Goal: Information Seeking & Learning: Compare options

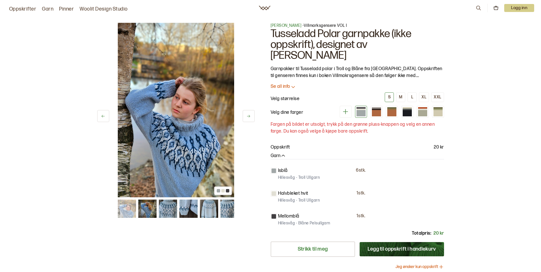
click at [171, 207] on img at bounding box center [168, 209] width 18 height 18
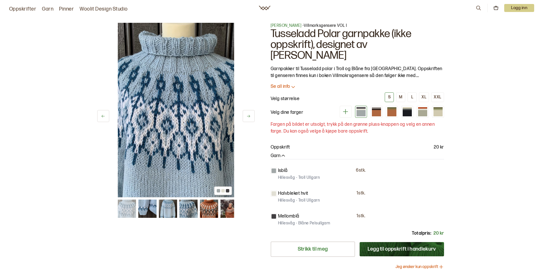
click at [203, 212] on img at bounding box center [209, 209] width 18 height 18
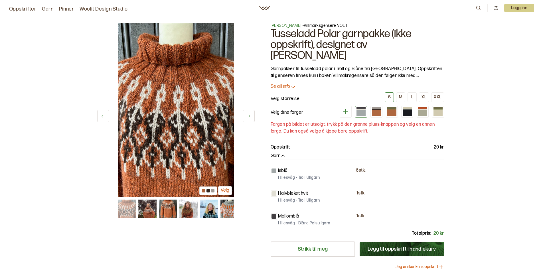
click at [209, 211] on img at bounding box center [209, 209] width 18 height 18
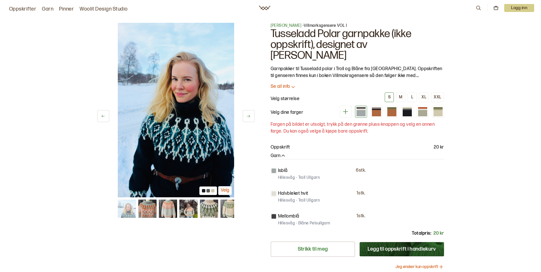
click at [213, 210] on img at bounding box center [209, 209] width 18 height 18
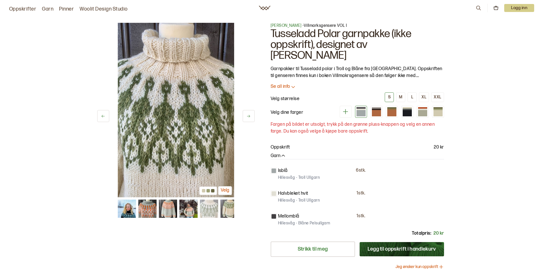
click at [226, 212] on img at bounding box center [229, 209] width 18 height 18
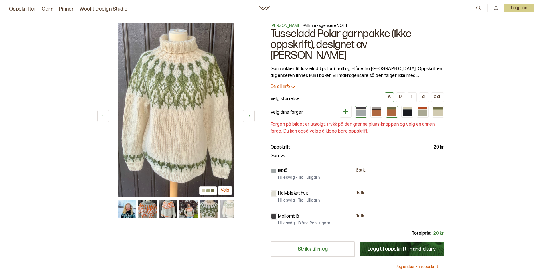
click at [392, 110] on div at bounding box center [392, 113] width 9 height 6
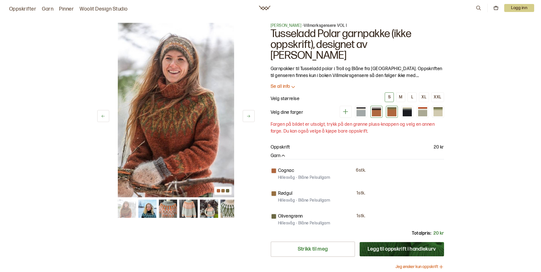
click at [377, 110] on div at bounding box center [376, 113] width 9 height 6
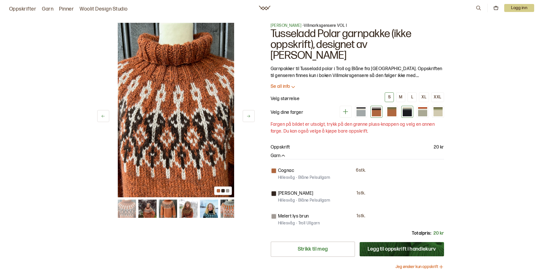
click at [410, 110] on div at bounding box center [407, 113] width 9 height 6
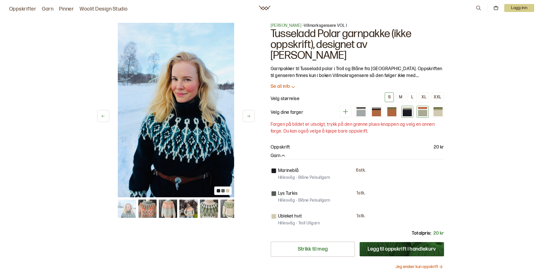
click at [426, 110] on div at bounding box center [422, 113] width 9 height 6
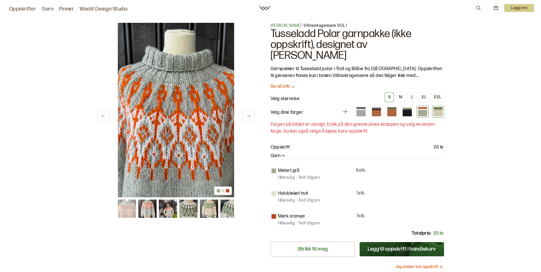
click at [437, 110] on div at bounding box center [438, 113] width 9 height 6
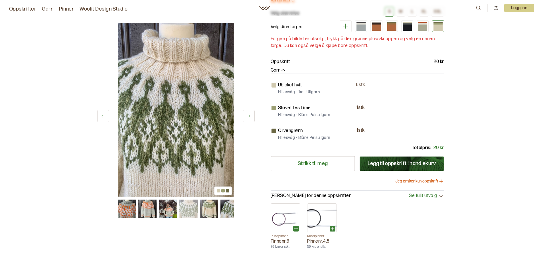
scroll to position [29, 0]
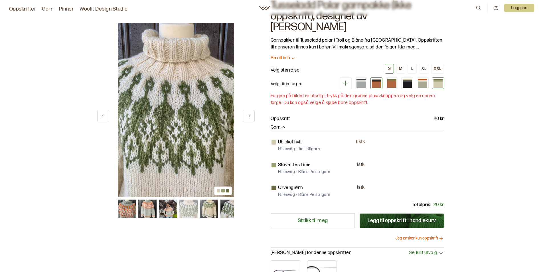
click at [373, 82] on div at bounding box center [376, 85] width 9 height 6
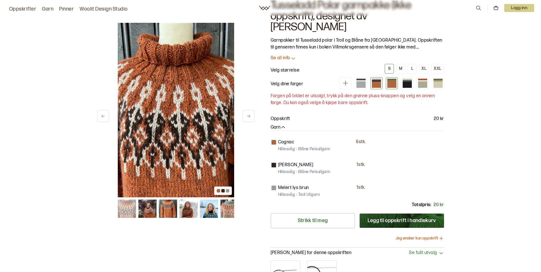
click at [395, 82] on div at bounding box center [392, 85] width 9 height 6
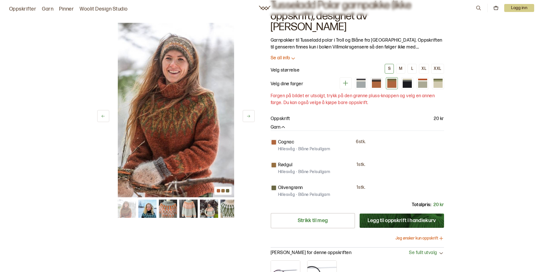
click at [180, 124] on img at bounding box center [176, 110] width 116 height 175
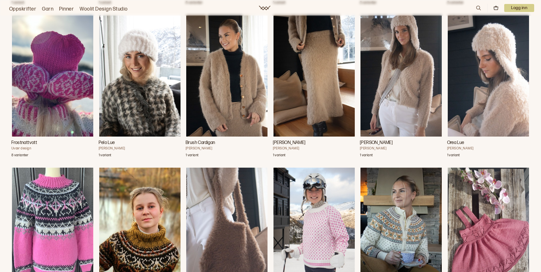
scroll to position [2797, 0]
